Goal: Task Accomplishment & Management: Manage account settings

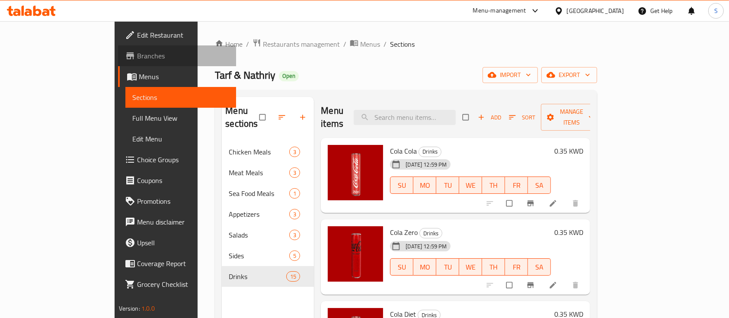
click at [137, 51] on span "Branches" at bounding box center [183, 56] width 93 height 10
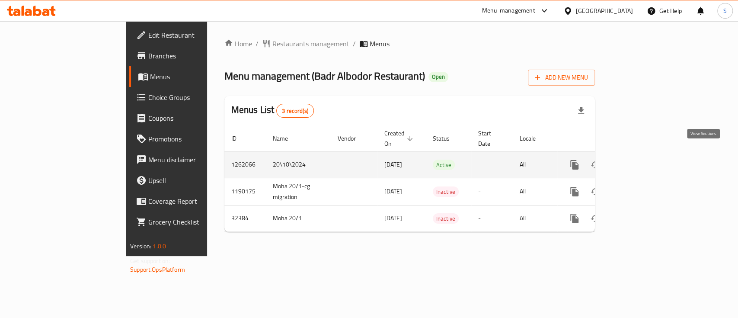
click at [647, 154] on link "enhanced table" at bounding box center [636, 164] width 21 height 21
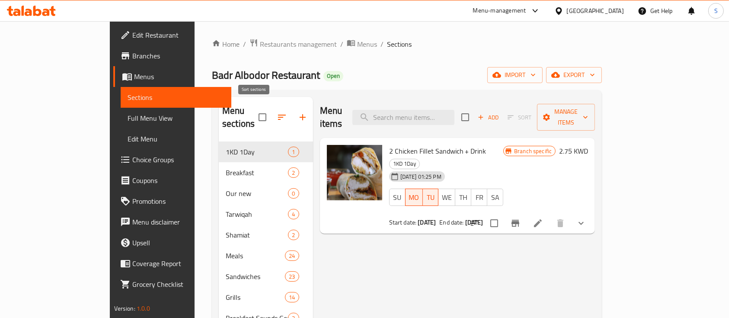
click at [277, 112] on icon "button" at bounding box center [282, 117] width 10 height 10
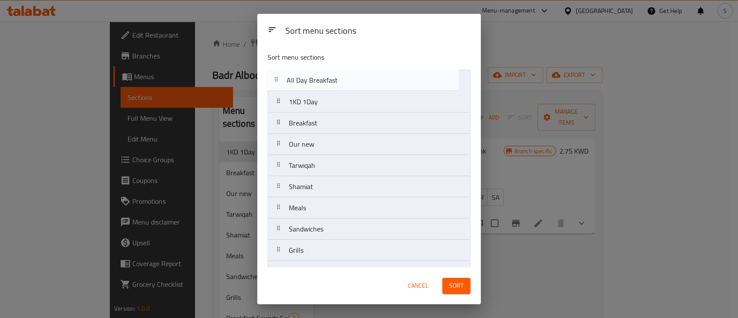
drag, startPoint x: 380, startPoint y: 236, endPoint x: 377, endPoint y: 82, distance: 153.9
click at [377, 82] on nav "1KD 1Day Breakfast Our new Tarwiqah Shamiat Meals Sandwiches Grills Breakfast S…" at bounding box center [369, 229] width 203 height 319
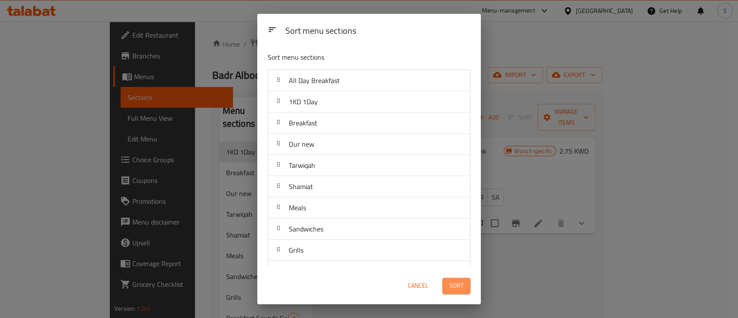
click at [460, 286] on span "Sort" at bounding box center [456, 285] width 14 height 11
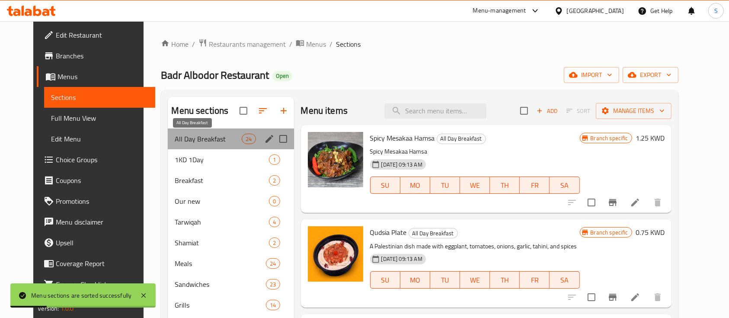
click at [214, 139] on span "All Day Breakfast" at bounding box center [208, 139] width 67 height 10
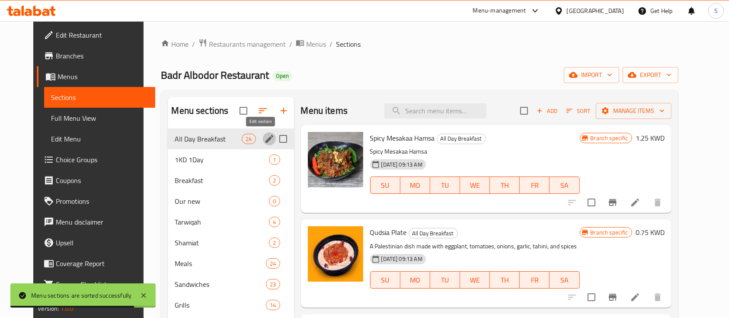
click at [265, 138] on icon "edit" at bounding box center [269, 139] width 8 height 8
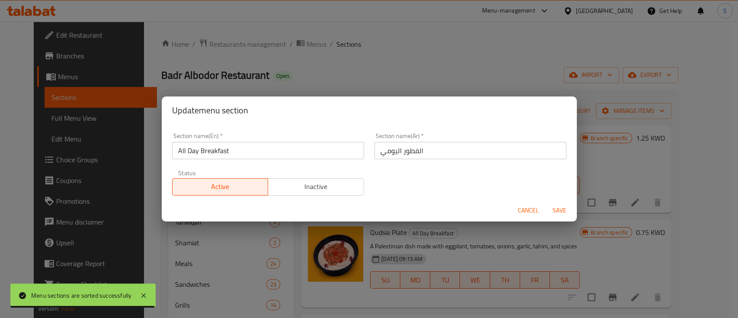
click at [523, 210] on span "Cancel" at bounding box center [528, 210] width 21 height 11
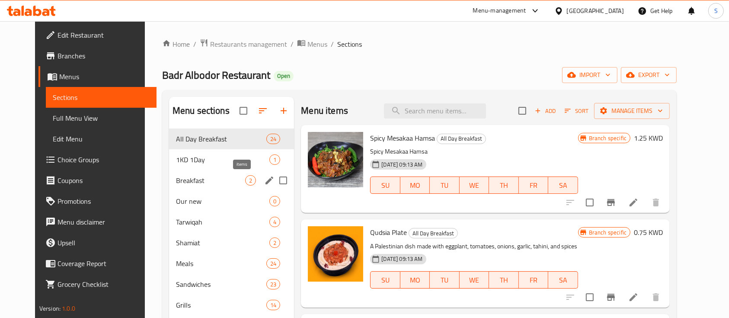
click at [246, 176] on span "2" at bounding box center [251, 180] width 10 height 8
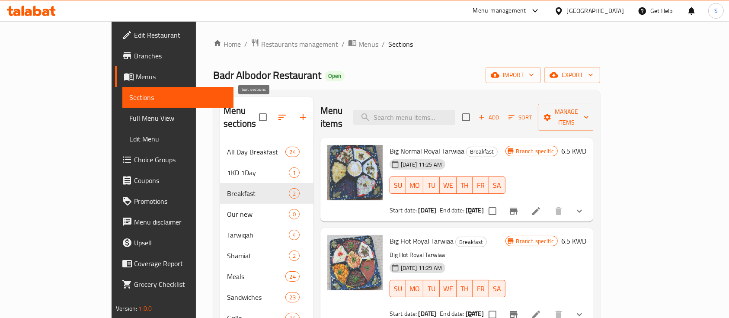
click at [277, 112] on icon "button" at bounding box center [282, 117] width 10 height 10
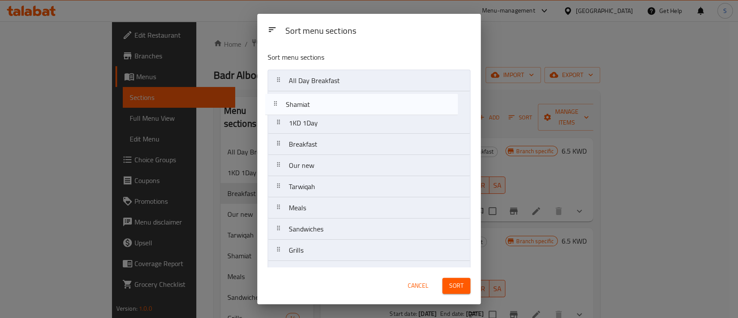
drag, startPoint x: 348, startPoint y: 187, endPoint x: 345, endPoint y: 99, distance: 88.2
click at [345, 99] on nav "All Day Breakfast 1KD 1Day Breakfast Our new Tarwiqah Shamiat Meals Sandwiches …" at bounding box center [369, 229] width 203 height 319
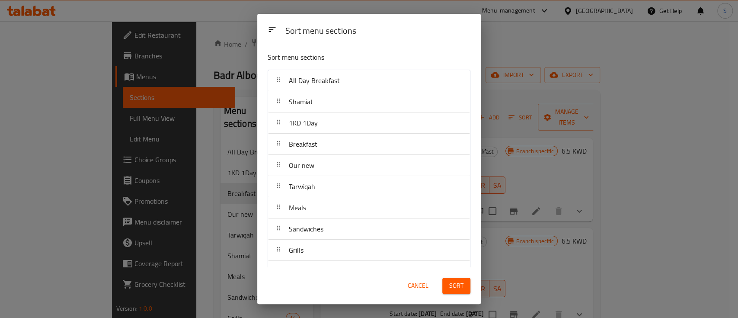
click at [470, 289] on button "Sort" at bounding box center [456, 286] width 28 height 16
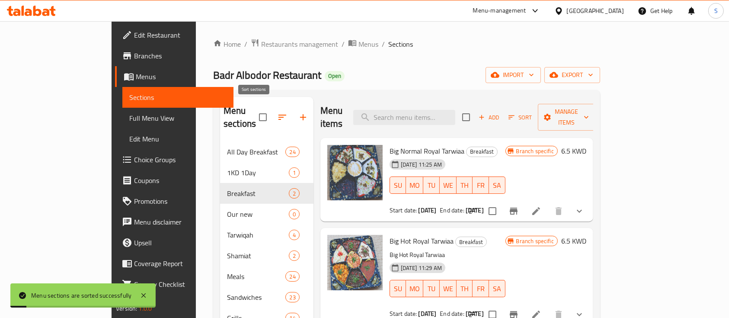
click at [277, 112] on icon "button" at bounding box center [282, 117] width 10 height 10
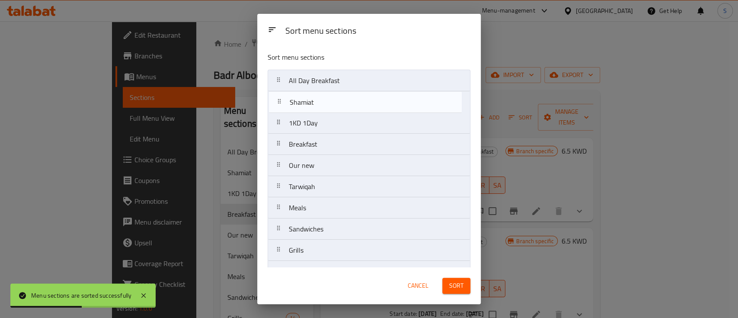
drag, startPoint x: 345, startPoint y: 191, endPoint x: 347, endPoint y: 102, distance: 89.1
click at [347, 102] on nav "All Day Breakfast 1KD 1Day Breakfast Our new Tarwiqah Shamiat Meals Sandwiches …" at bounding box center [369, 229] width 203 height 319
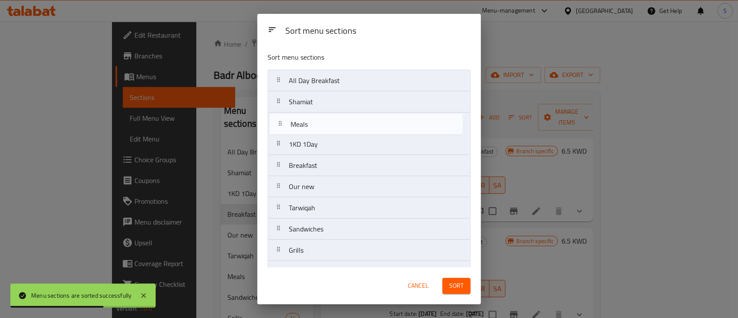
drag, startPoint x: 346, startPoint y: 206, endPoint x: 347, endPoint y: 125, distance: 81.3
click at [347, 125] on nav "All Day Breakfast Shamiat 1KD 1Day Breakfast Our new Tarwiqah Meals Sandwiches …" at bounding box center [369, 229] width 203 height 319
drag, startPoint x: 345, startPoint y: 230, endPoint x: 351, endPoint y: 137, distance: 93.5
click at [351, 137] on nav "All Day Breakfast Shamiat Meals 1KD 1Day Breakfast Our new Tarwiqah Sandwiches …" at bounding box center [369, 229] width 203 height 319
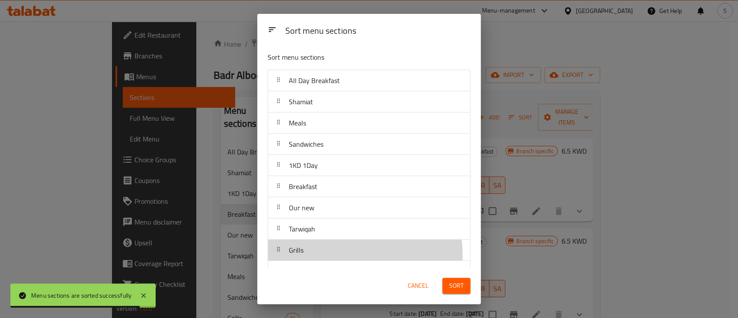
scroll to position [3, 0]
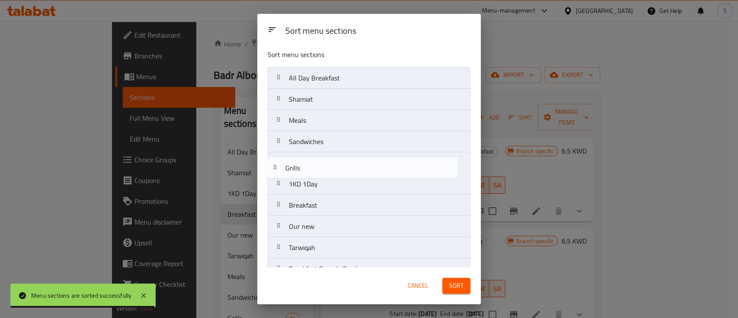
drag, startPoint x: 342, startPoint y: 254, endPoint x: 339, endPoint y: 163, distance: 91.3
click at [339, 163] on nav "All Day Breakfast Shamiat Meals Sandwiches 1KD 1Day Breakfast Our new Tarwiqah …" at bounding box center [369, 226] width 203 height 319
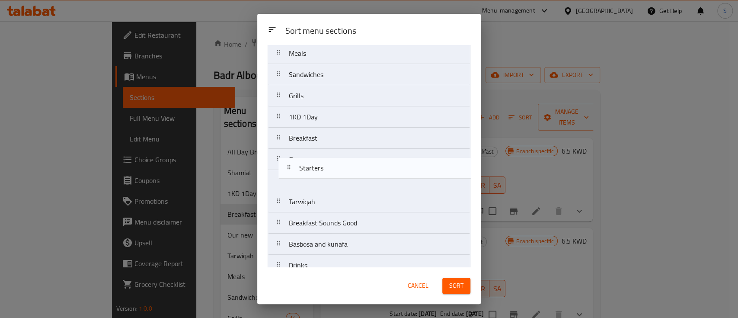
scroll to position [75, 0]
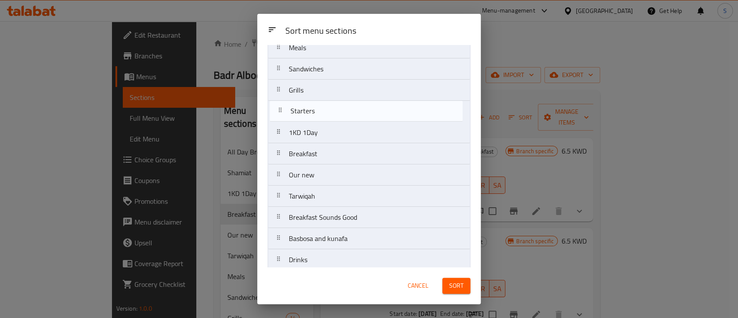
drag, startPoint x: 362, startPoint y: 171, endPoint x: 364, endPoint y: 111, distance: 59.7
click at [364, 111] on nav "All Day Breakfast Shamiat Meals Sandwiches Grills 1KD 1Day Breakfast Our new Ta…" at bounding box center [369, 153] width 203 height 319
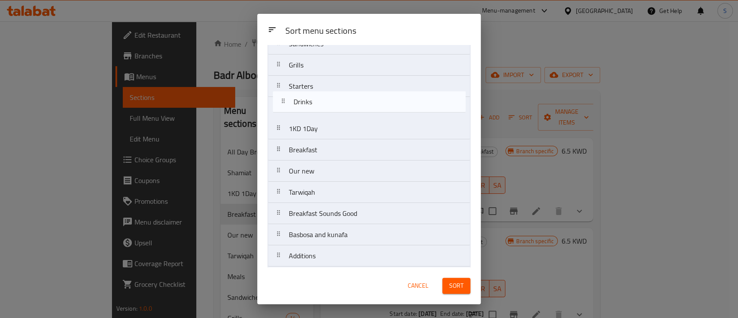
scroll to position [98, 0]
drag, startPoint x: 362, startPoint y: 212, endPoint x: 367, endPoint y: 104, distance: 107.7
click at [367, 104] on nav "All Day Breakfast Shamiat Meals Sandwiches Grills Starters 1KD 1Day Breakfast O…" at bounding box center [369, 131] width 203 height 319
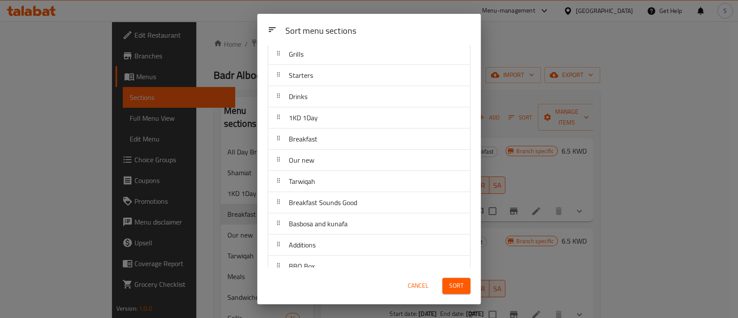
scroll to position [124, 0]
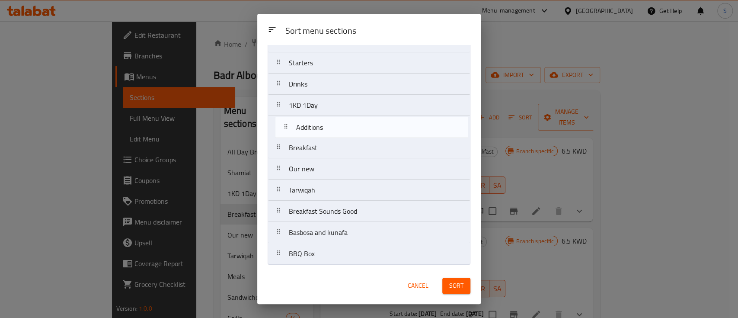
drag, startPoint x: 348, startPoint y: 230, endPoint x: 355, endPoint y: 123, distance: 107.9
click at [355, 123] on nav "All Day Breakfast Shamiat Meals Sandwiches Grills Starters Drinks 1KD 1Day Brea…" at bounding box center [369, 105] width 203 height 319
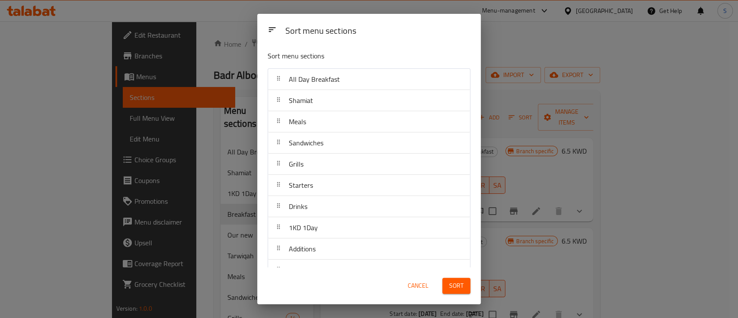
scroll to position [0, 0]
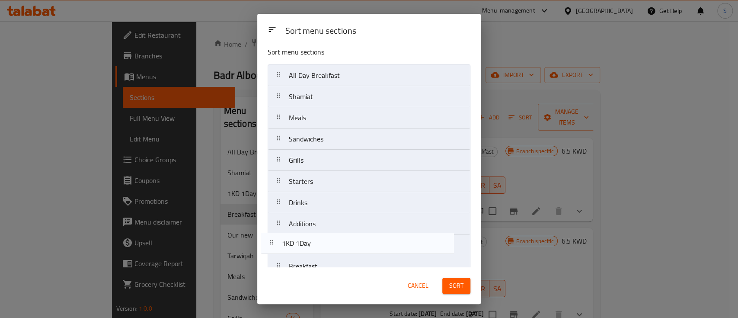
drag, startPoint x: 368, startPoint y: 227, endPoint x: 360, endPoint y: 245, distance: 19.8
click at [360, 245] on nav "All Day Breakfast Shamiat Meals Sandwiches Grills Starters Drinks 1KD 1Day Addi…" at bounding box center [369, 223] width 203 height 319
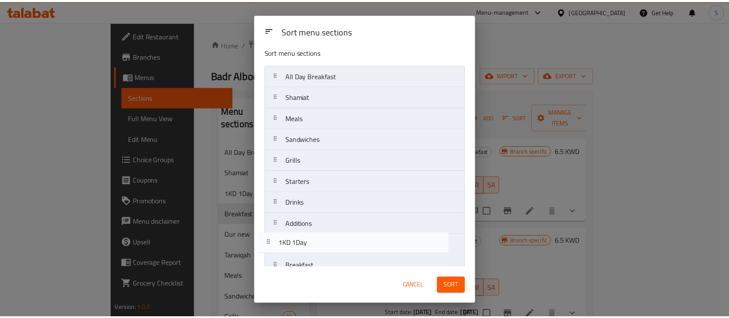
scroll to position [8, 0]
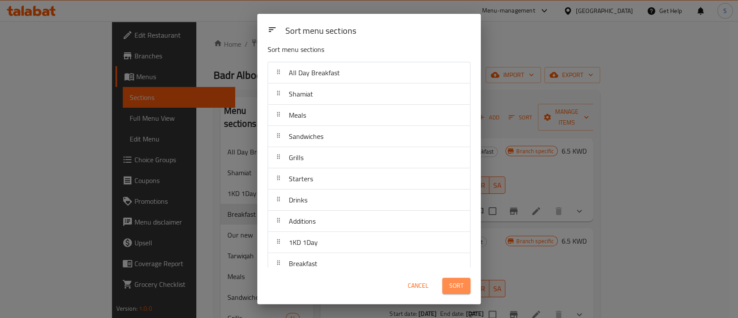
click at [463, 282] on button "Sort" at bounding box center [456, 286] width 28 height 16
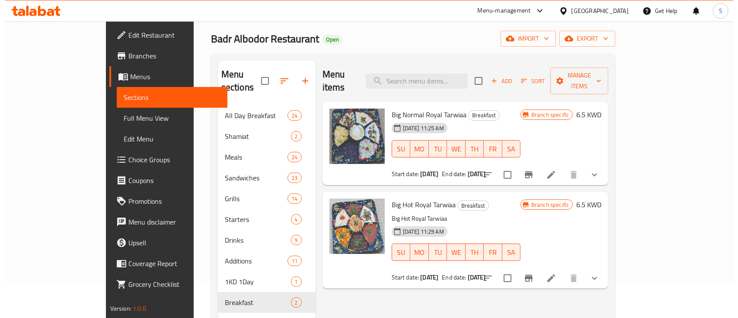
scroll to position [0, 0]
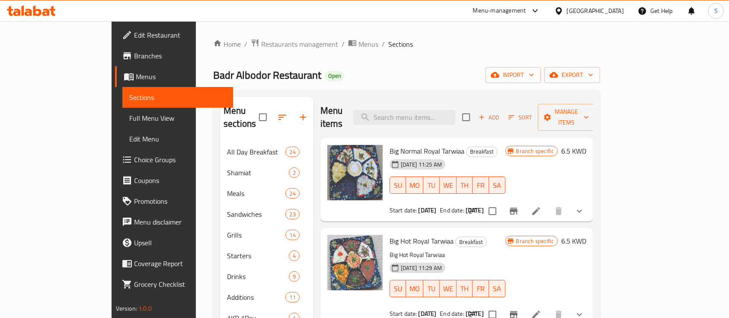
click at [277, 112] on icon "button" at bounding box center [282, 117] width 10 height 10
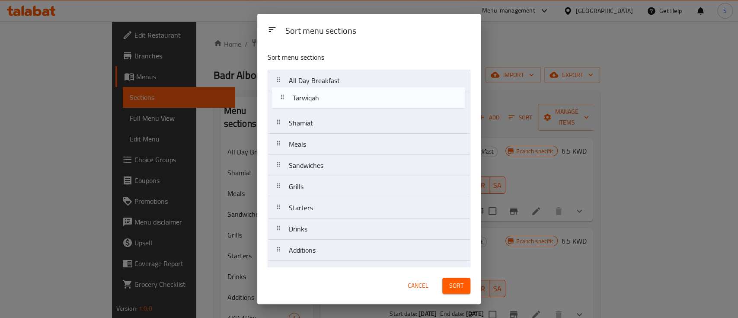
drag, startPoint x: 380, startPoint y: 196, endPoint x: 382, endPoint y: 100, distance: 96.0
click at [382, 100] on nav "All Day Breakfast Shamiat Meals Sandwiches Grills Starters Drinks Additions 1KD…" at bounding box center [369, 229] width 203 height 319
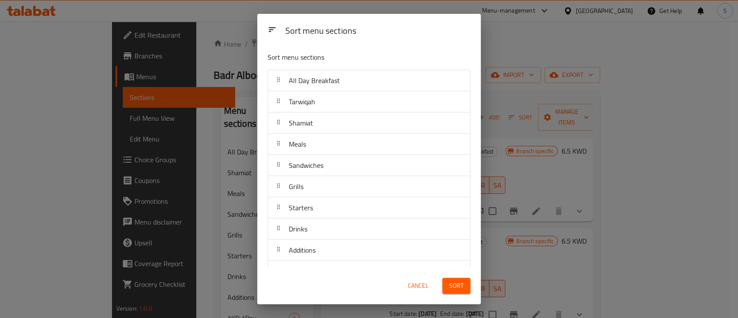
click at [463, 283] on button "Sort" at bounding box center [456, 286] width 28 height 16
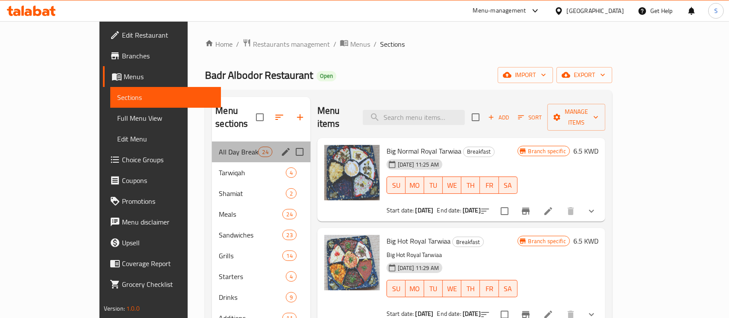
click at [212, 144] on div "All Day Breakfast 24" at bounding box center [261, 151] width 98 height 21
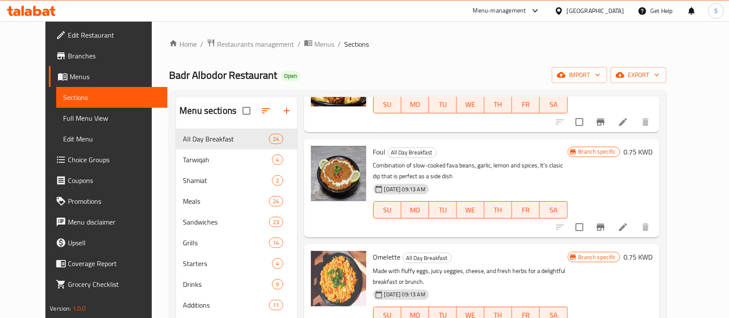
scroll to position [519, 0]
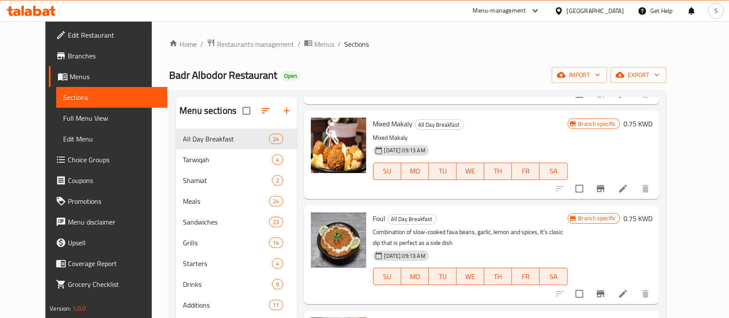
click at [606, 183] on icon "Branch-specific-item" at bounding box center [600, 188] width 10 height 10
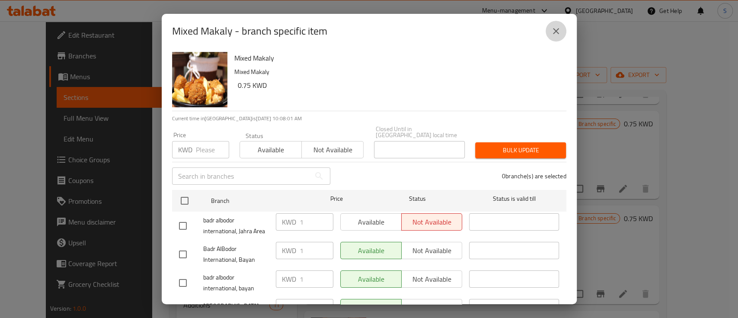
click at [560, 32] on icon "close" at bounding box center [556, 31] width 10 height 10
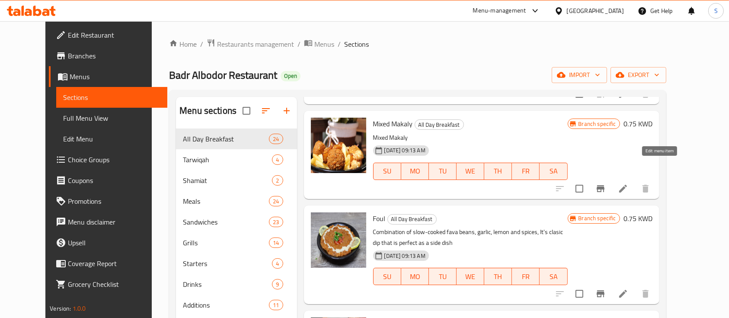
click at [627, 185] on icon at bounding box center [623, 189] width 8 height 8
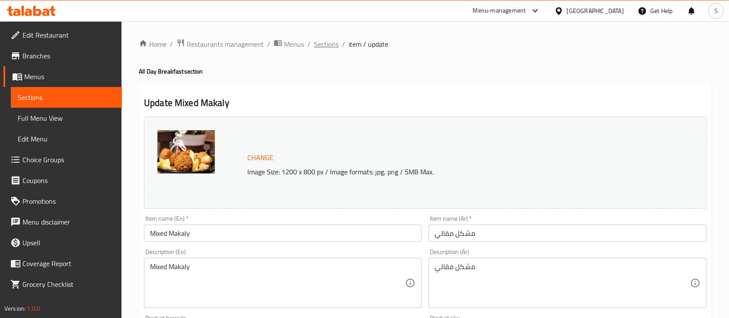
click at [325, 43] on span "Sections" at bounding box center [326, 44] width 25 height 10
